Goal: Task Accomplishment & Management: Use online tool/utility

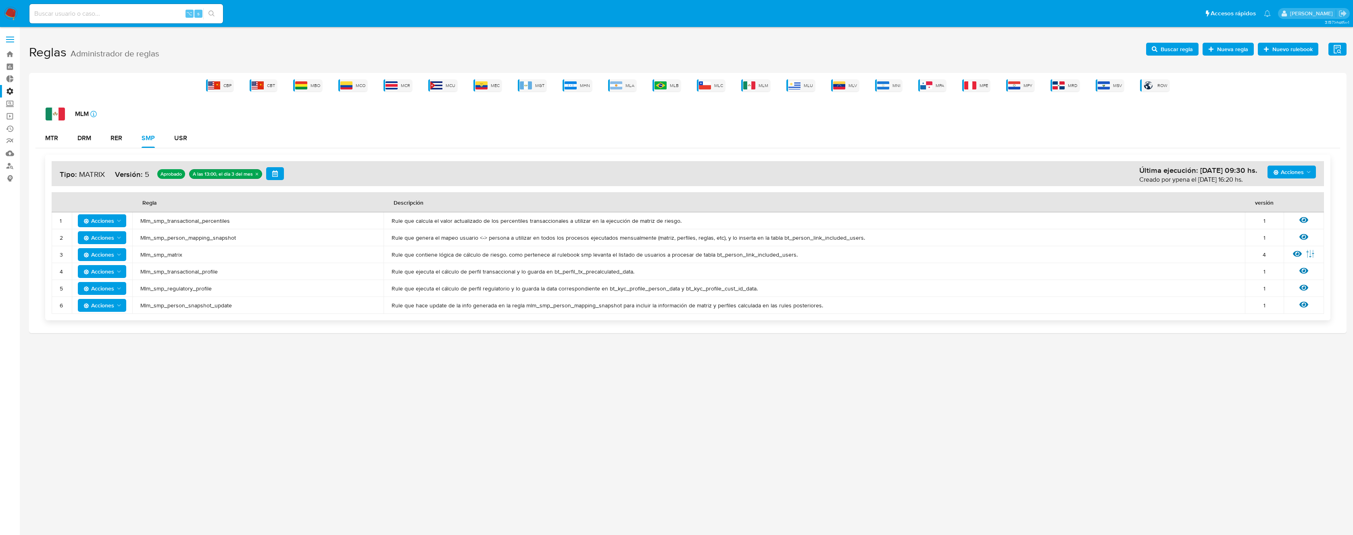
click at [895, 121] on div "MLM icon-info-16 MTR DRM RER SMP USR Acciones Última ejecución: 03/08/2025 09:3…" at bounding box center [687, 217] width 1304 height 219
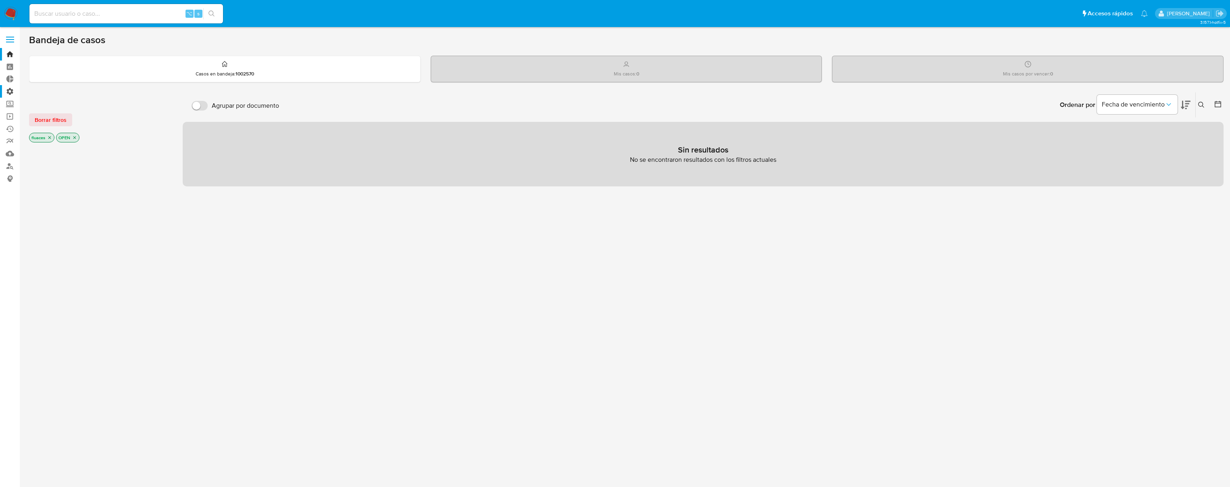
click at [13, 92] on label "Administración" at bounding box center [48, 91] width 96 height 12
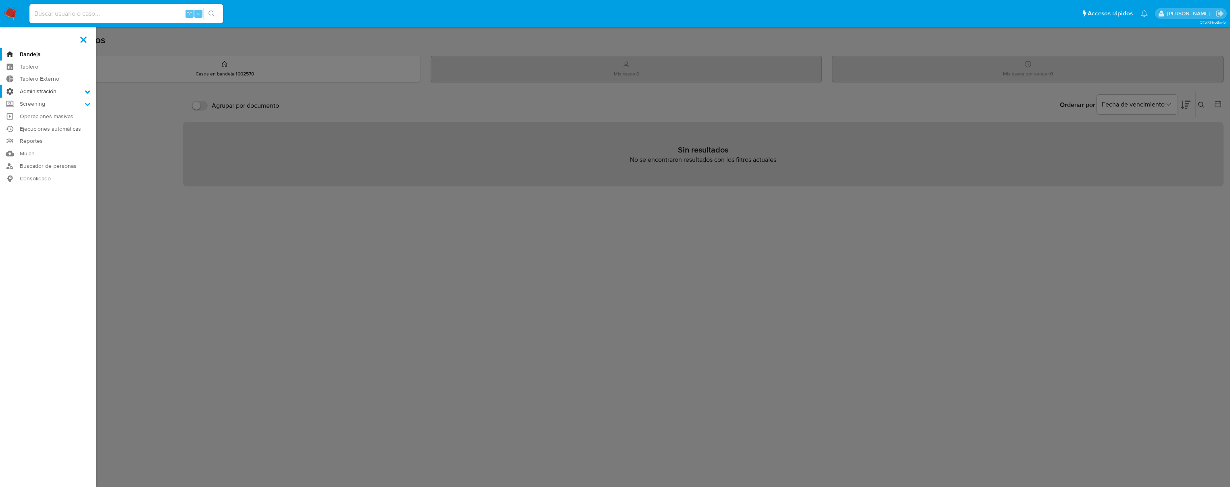
click at [0, 0] on input "Administración" at bounding box center [0, 0] width 0 height 0
click at [40, 100] on link "Reglas" at bounding box center [48, 103] width 96 height 10
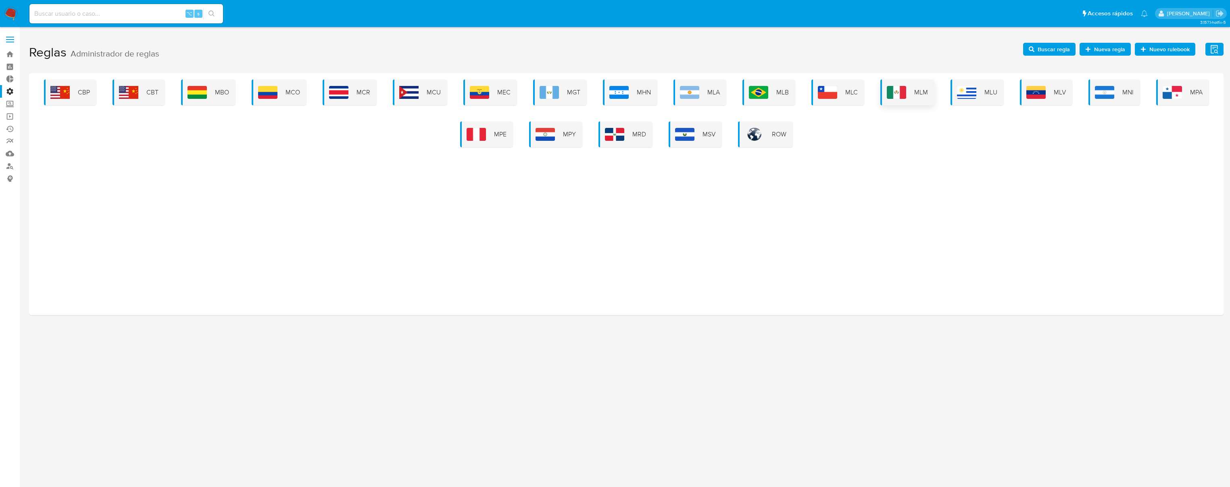
click at [902, 95] on img at bounding box center [895, 92] width 19 height 13
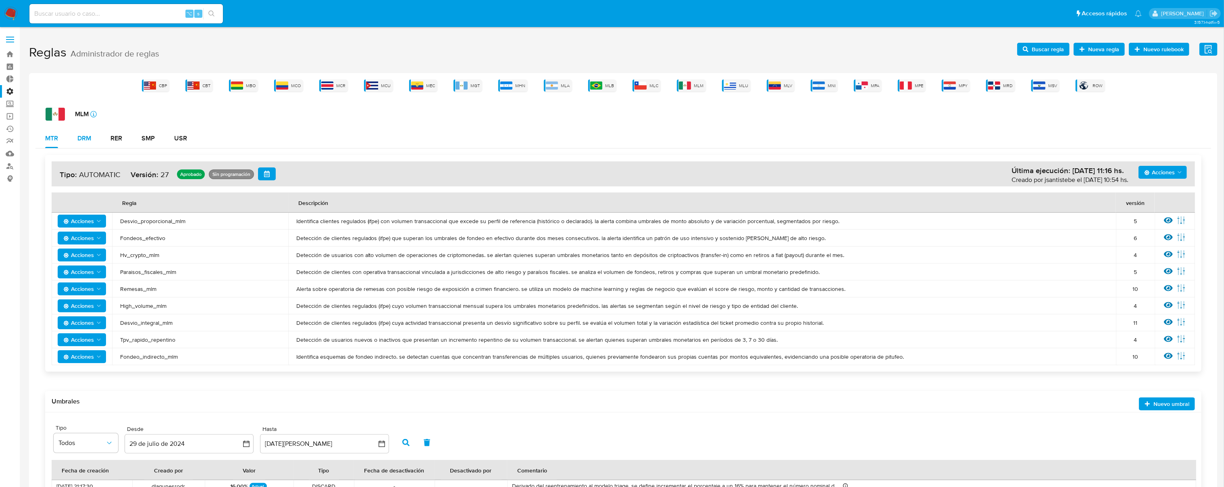
click at [73, 137] on button "DRM" at bounding box center [84, 138] width 33 height 19
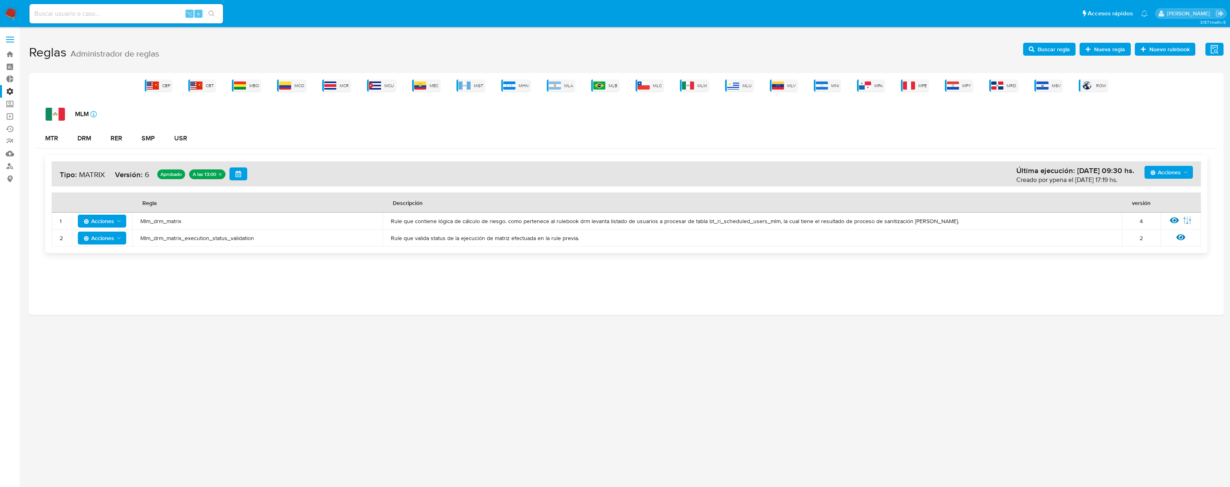
type button "1"
